Goal: Download file/media

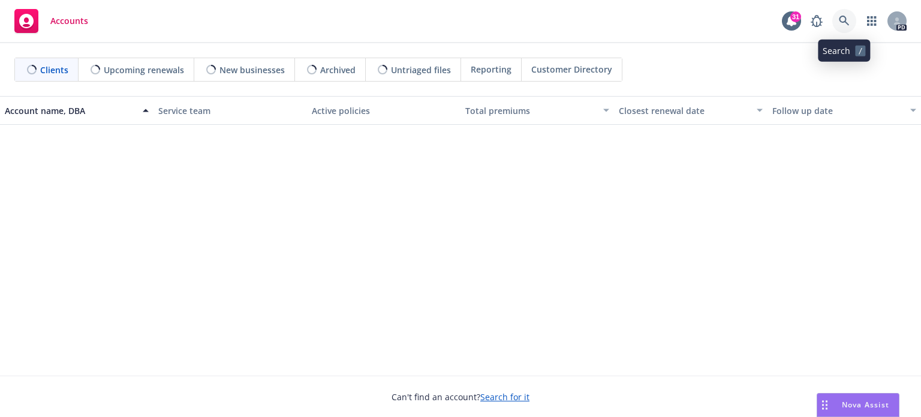
click at [839, 16] on icon at bounding box center [844, 21] width 11 height 11
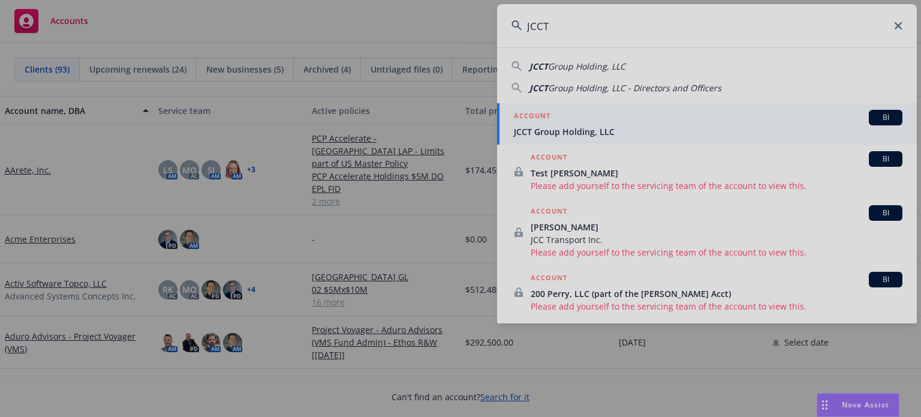
type input "JCCT"
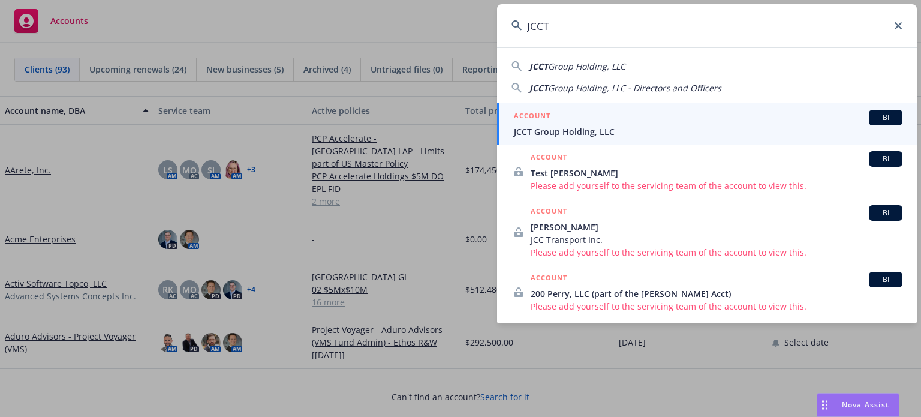
click at [550, 117] on h5 "ACCOUNT" at bounding box center [532, 117] width 37 height 14
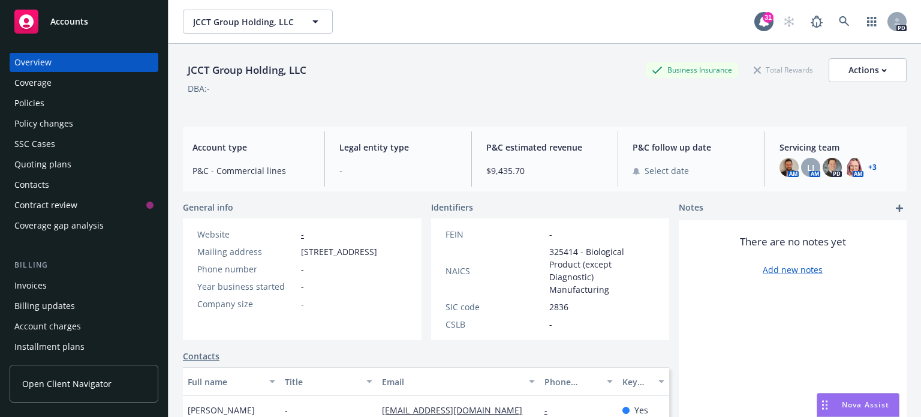
click at [868, 167] on link "+ 3" at bounding box center [872, 167] width 8 height 7
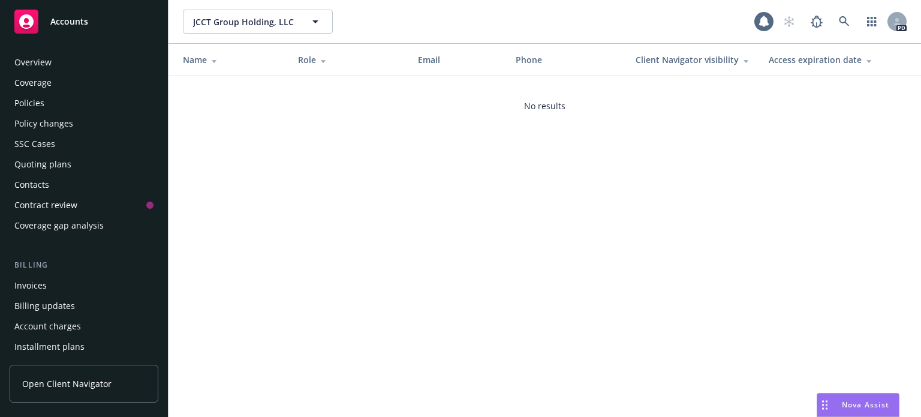
scroll to position [344, 0]
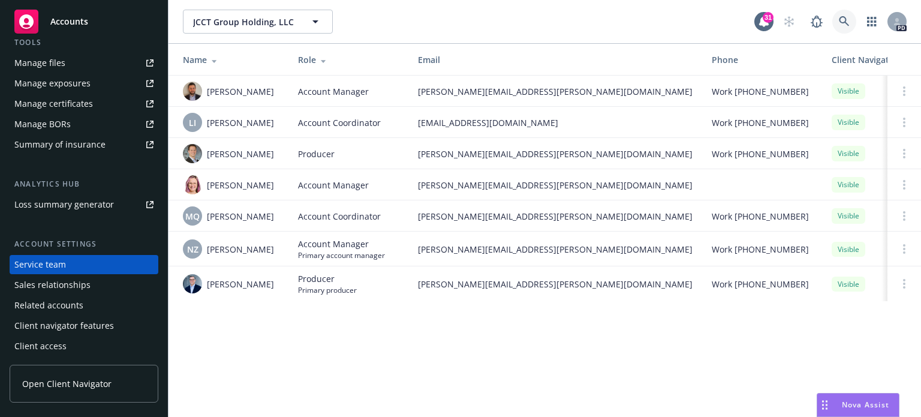
click at [839, 23] on icon at bounding box center [844, 21] width 11 height 11
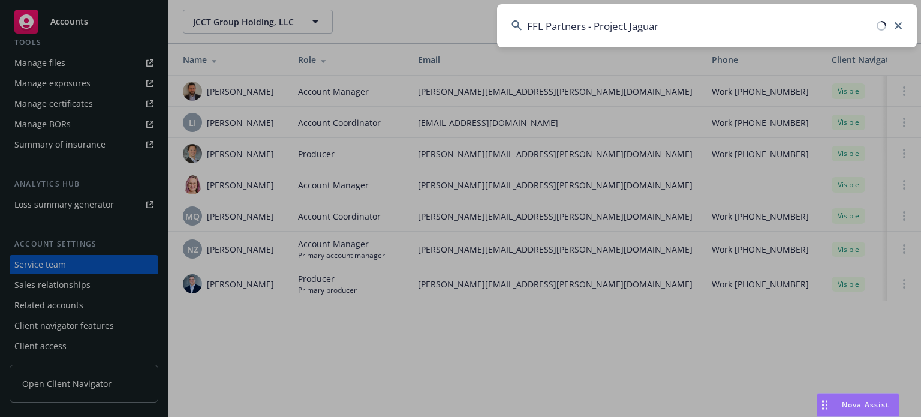
type input "FFL Partners - Project Jaguar"
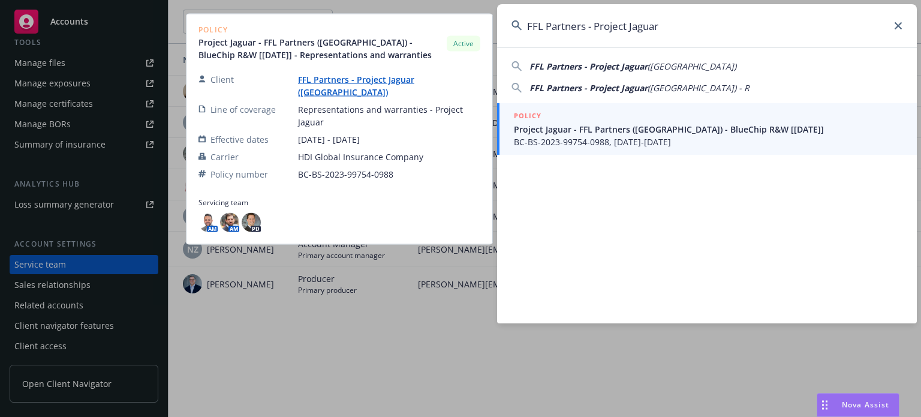
click at [583, 122] on div "POLICY" at bounding box center [708, 116] width 388 height 13
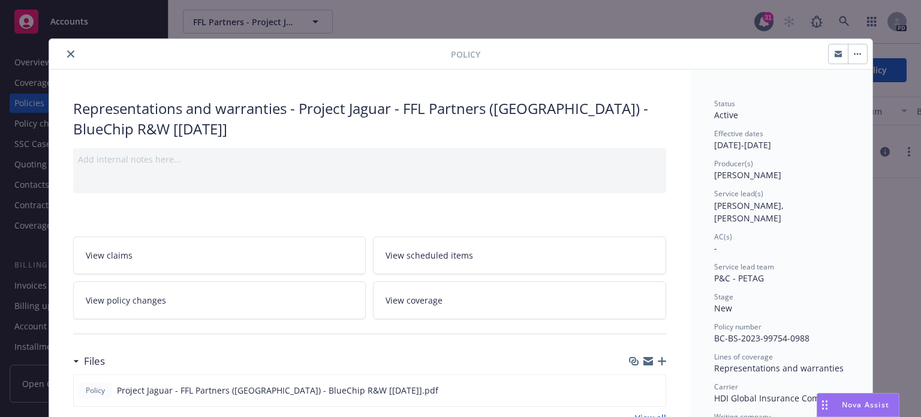
click at [68, 57] on icon "close" at bounding box center [70, 53] width 7 height 7
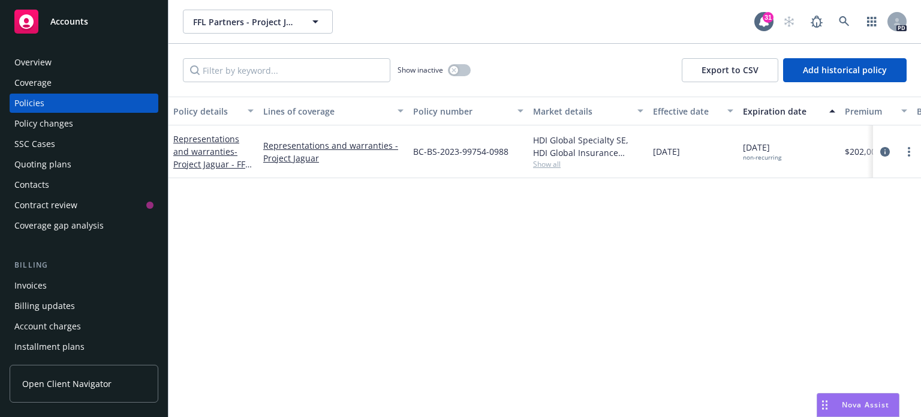
scroll to position [344, 0]
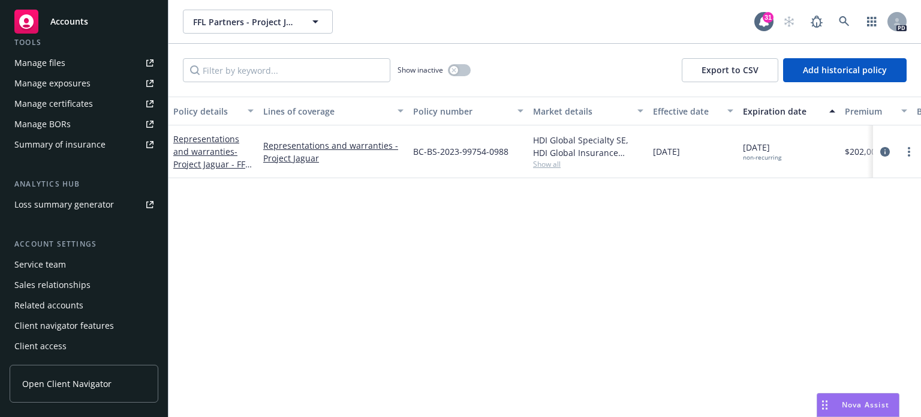
click at [68, 385] on span "Open Client Navigator" at bounding box center [66, 383] width 89 height 13
click at [841, 16] on link at bounding box center [844, 22] width 24 height 24
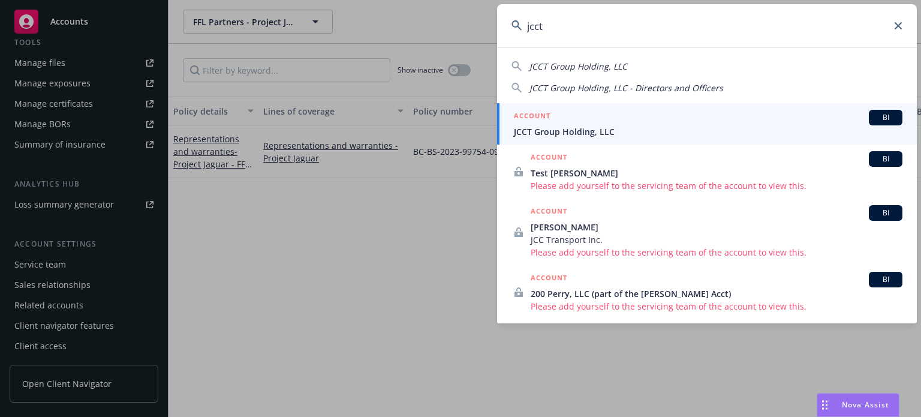
type input "jcct"
click at [578, 126] on span "JCCT Group Holding, LLC" at bounding box center [708, 131] width 388 height 13
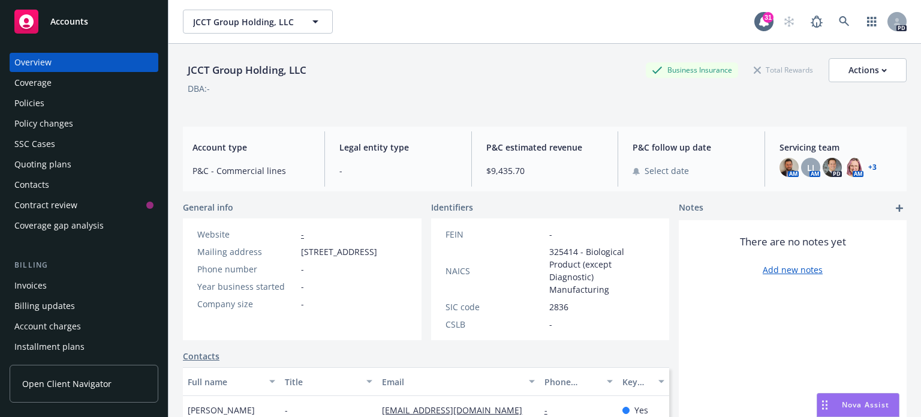
click at [30, 98] on div "Policies" at bounding box center [29, 103] width 30 height 19
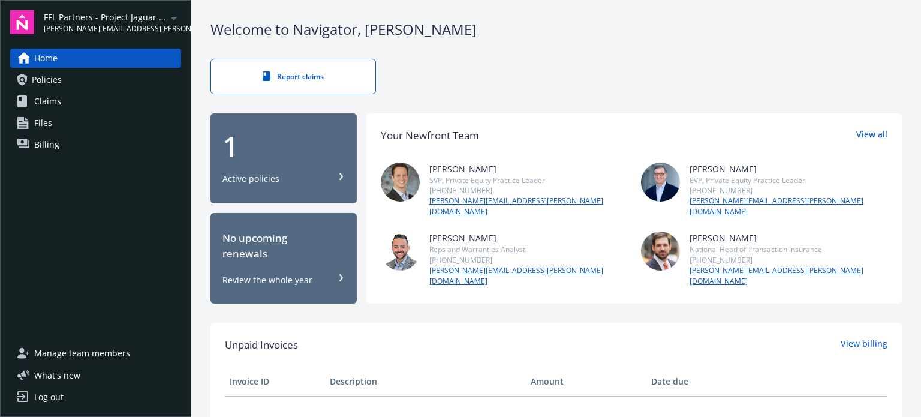
click at [95, 78] on link "Policies" at bounding box center [95, 79] width 171 height 19
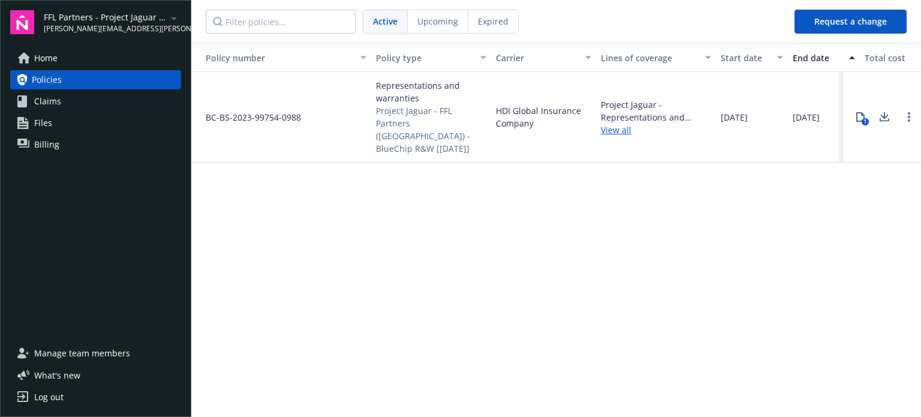
click at [82, 129] on link "Files" at bounding box center [95, 122] width 171 height 19
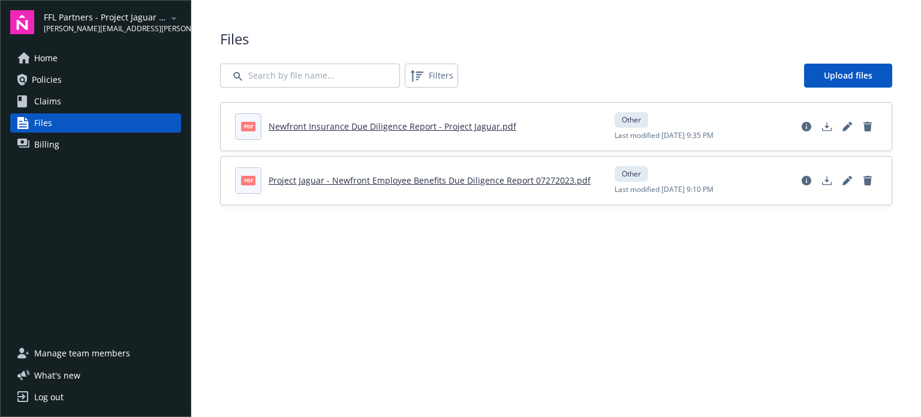
click at [399, 126] on link "Newfront Insurance Due Diligence Report - Project Jaguar.pdf" at bounding box center [393, 125] width 248 height 11
